Goal: Task Accomplishment & Management: Use online tool/utility

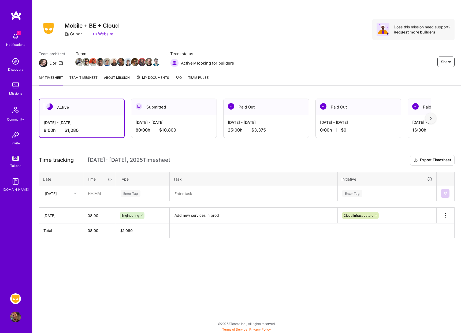
click at [84, 208] on td "08:00" at bounding box center [99, 216] width 33 height 16
click at [90, 216] on input "08:00" at bounding box center [99, 215] width 32 height 14
click at [92, 216] on input "08:00" at bounding box center [99, 215] width 32 height 14
type input "04:00"
click at [163, 276] on div "Share Mobile + BE + Cloud Grindr Website Does this mission need support? Reques…" at bounding box center [246, 166] width 429 height 333
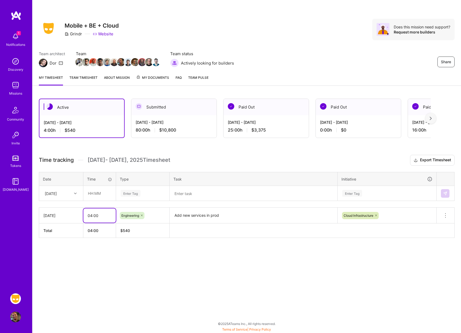
click at [92, 216] on input "04:00" at bounding box center [99, 215] width 32 height 14
click at [97, 194] on input "text" at bounding box center [100, 193] width 32 height 14
type input "08:00"
click at [130, 193] on div "Enter Tag" at bounding box center [131, 193] width 20 height 8
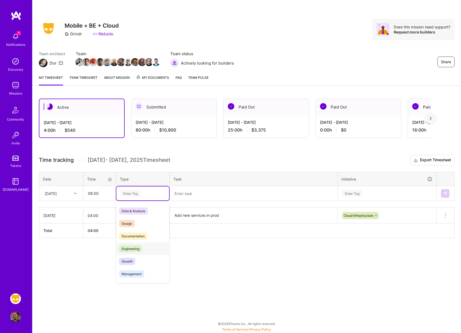
click at [137, 249] on span "Engineering" at bounding box center [130, 248] width 23 height 7
click at [187, 191] on textarea at bounding box center [253, 193] width 167 height 14
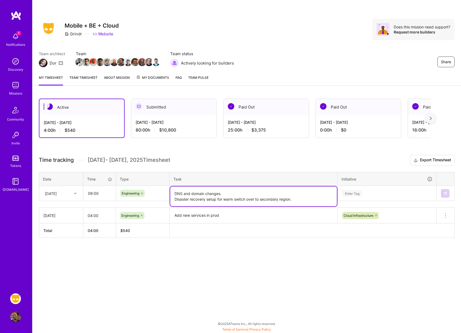
click at [314, 203] on textarea "DNS and domain changes. Disaster recovery setup for warm switch over to seconda…" at bounding box center [253, 196] width 167 height 20
type textarea "DNS and domain changes. Disaster recovery setup for warm switch over to seconda…"
click at [388, 188] on div "Enter Tag" at bounding box center [387, 193] width 98 height 14
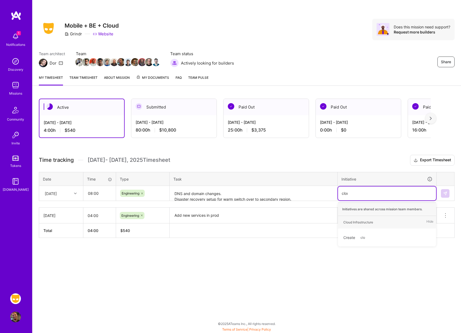
type input "cloud"
click at [383, 220] on div "Cloud Infrastructure Hide" at bounding box center [387, 222] width 98 height 13
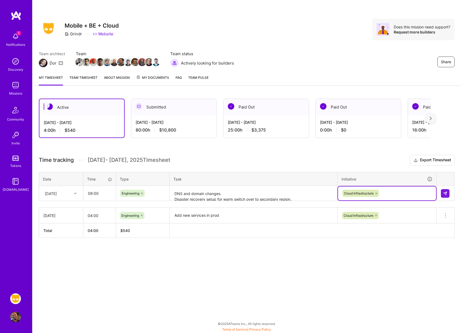
click at [217, 200] on textarea "DNS and domain changes. Disaster recovery setup for warm switch over to seconda…" at bounding box center [253, 193] width 167 height 14
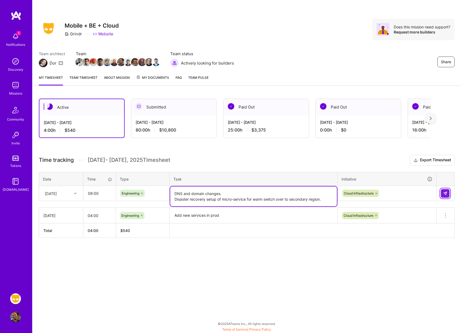
type textarea "DNS and domain changes. Disaster recovery setup of micro-service for warm switc…"
drag, startPoint x: 448, startPoint y: 192, endPoint x: 452, endPoint y: 191, distance: 4.4
click at [451, 192] on td at bounding box center [445, 193] width 18 height 15
click at [443, 194] on img at bounding box center [445, 193] width 4 height 4
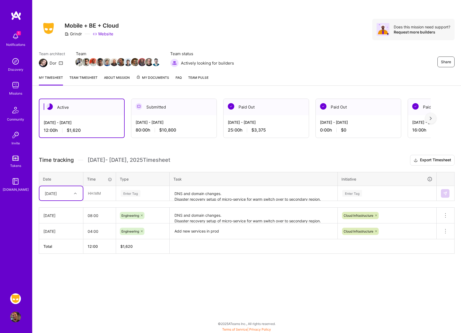
click at [278, 296] on div "Share Mobile + BE + Cloud Grindr Website Does this mission need support? Reques…" at bounding box center [246, 166] width 429 height 333
